Goal: Task Accomplishment & Management: Use online tool/utility

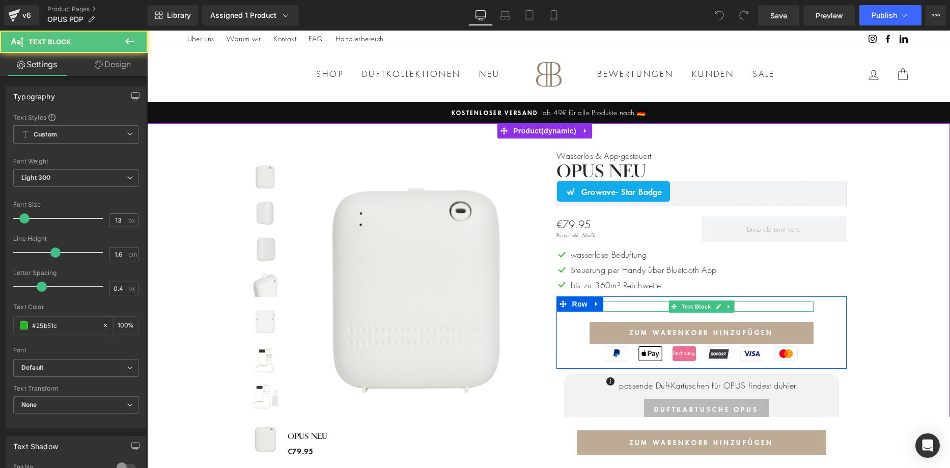
click at [739, 307] on p "lieferbar ab [DATE]" at bounding box center [701, 306] width 224 height 11
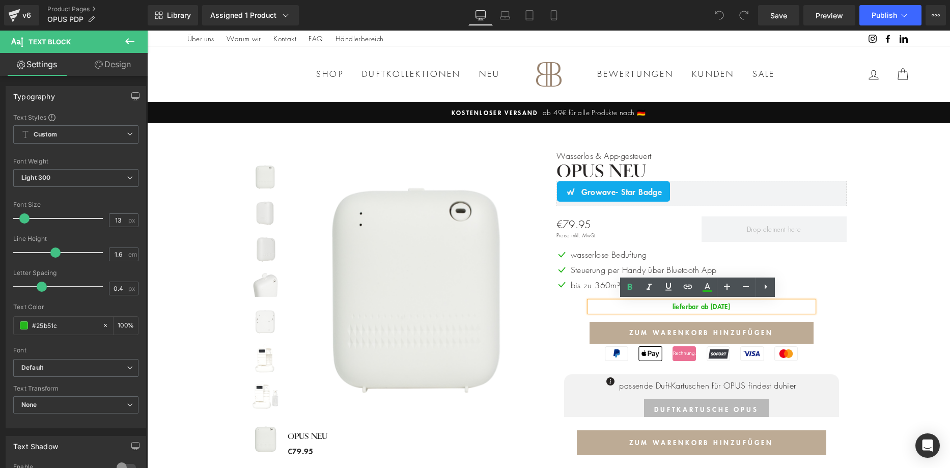
drag, startPoint x: 738, startPoint y: 304, endPoint x: 699, endPoint y: 303, distance: 39.2
click at [699, 303] on p "lieferbar ab [DATE]" at bounding box center [701, 306] width 224 height 11
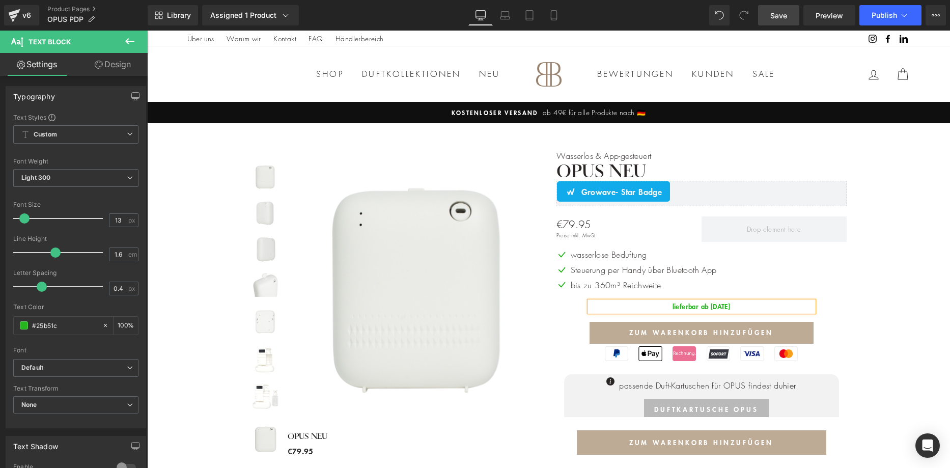
click at [785, 16] on span "Save" at bounding box center [778, 15] width 17 height 11
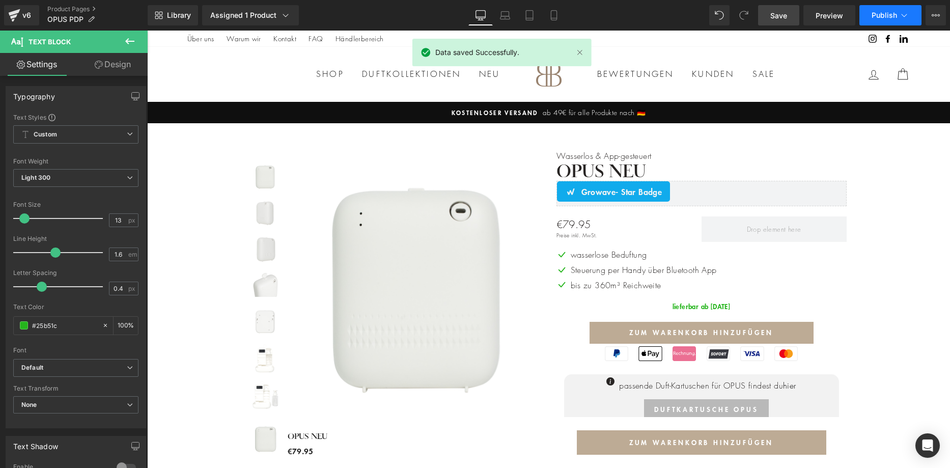
click at [897, 15] on button "Publish" at bounding box center [890, 15] width 62 height 20
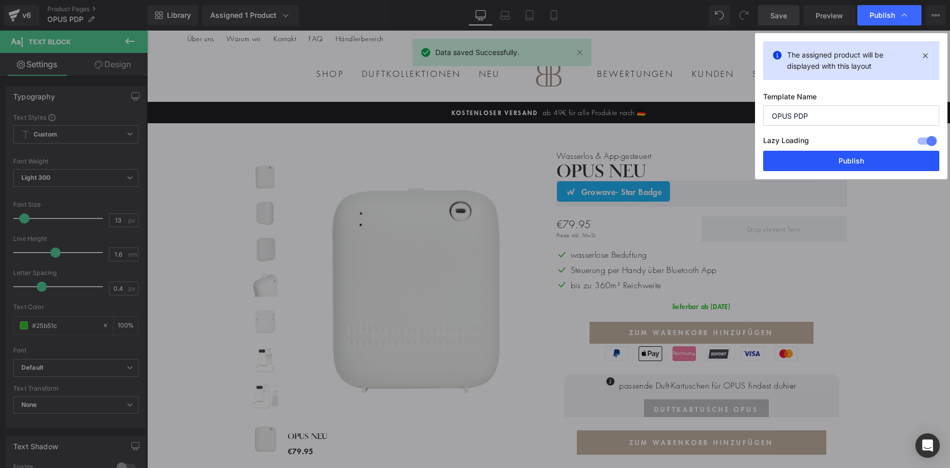
click at [868, 162] on button "Publish" at bounding box center [851, 161] width 176 height 20
